Goal: Use online tool/utility: Utilize a website feature to perform a specific function

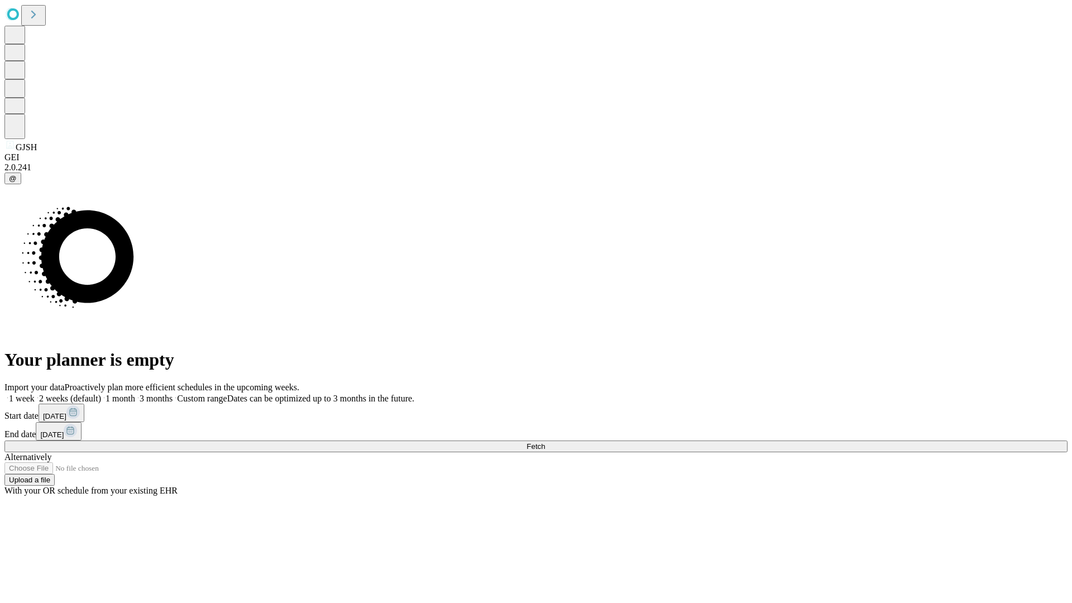
click at [545, 442] on span "Fetch" at bounding box center [536, 446] width 18 height 8
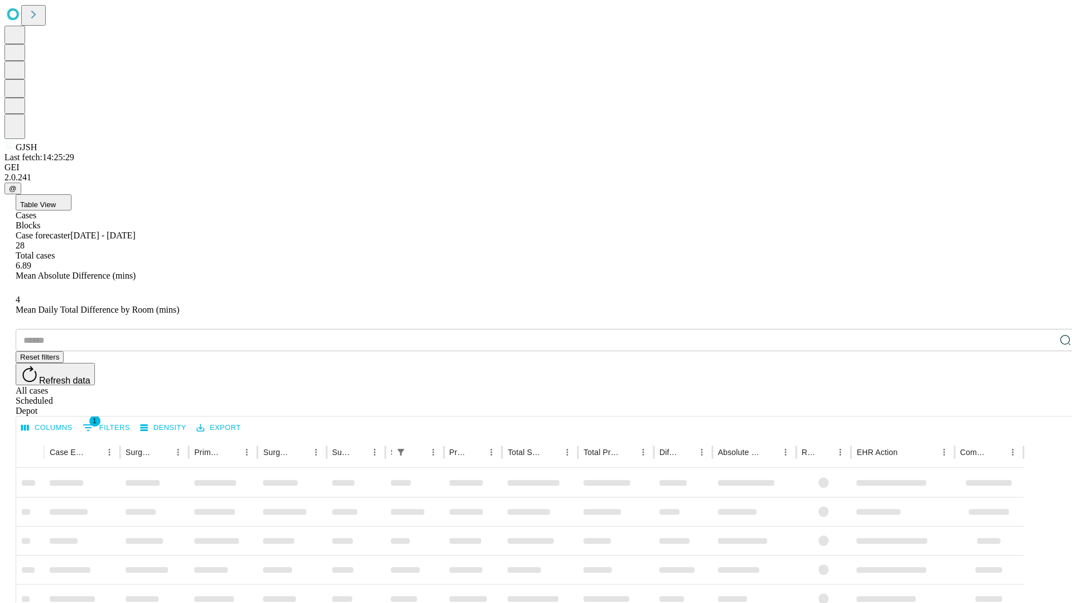
click at [56, 200] on span "Table View" at bounding box center [38, 204] width 36 height 8
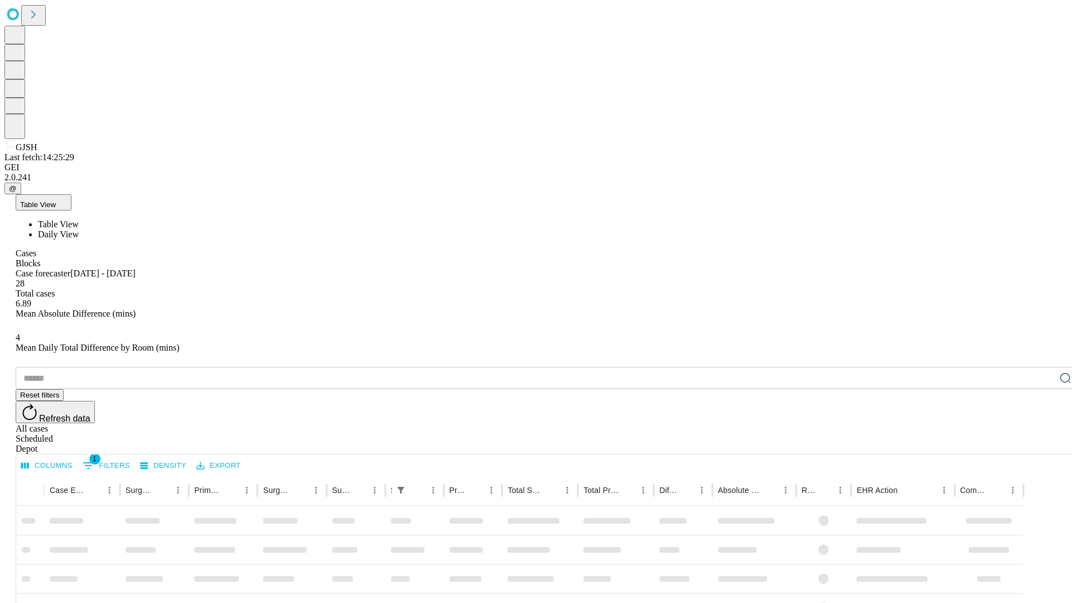
click at [79, 229] on span "Daily View" at bounding box center [58, 233] width 41 height 9
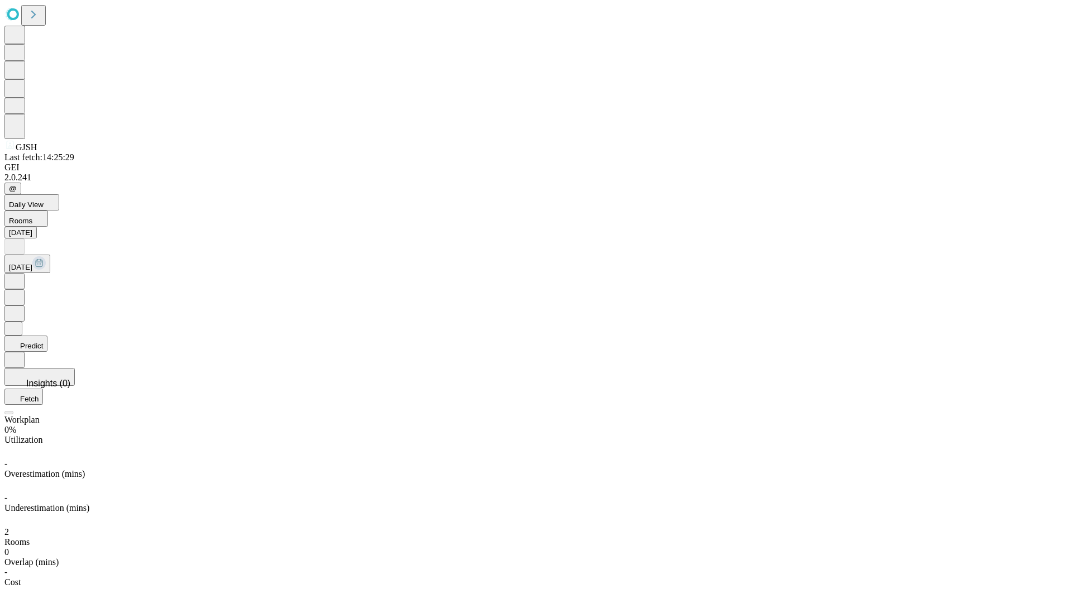
click at [47, 336] on button "Predict" at bounding box center [25, 344] width 43 height 16
